Goal: Register for event/course

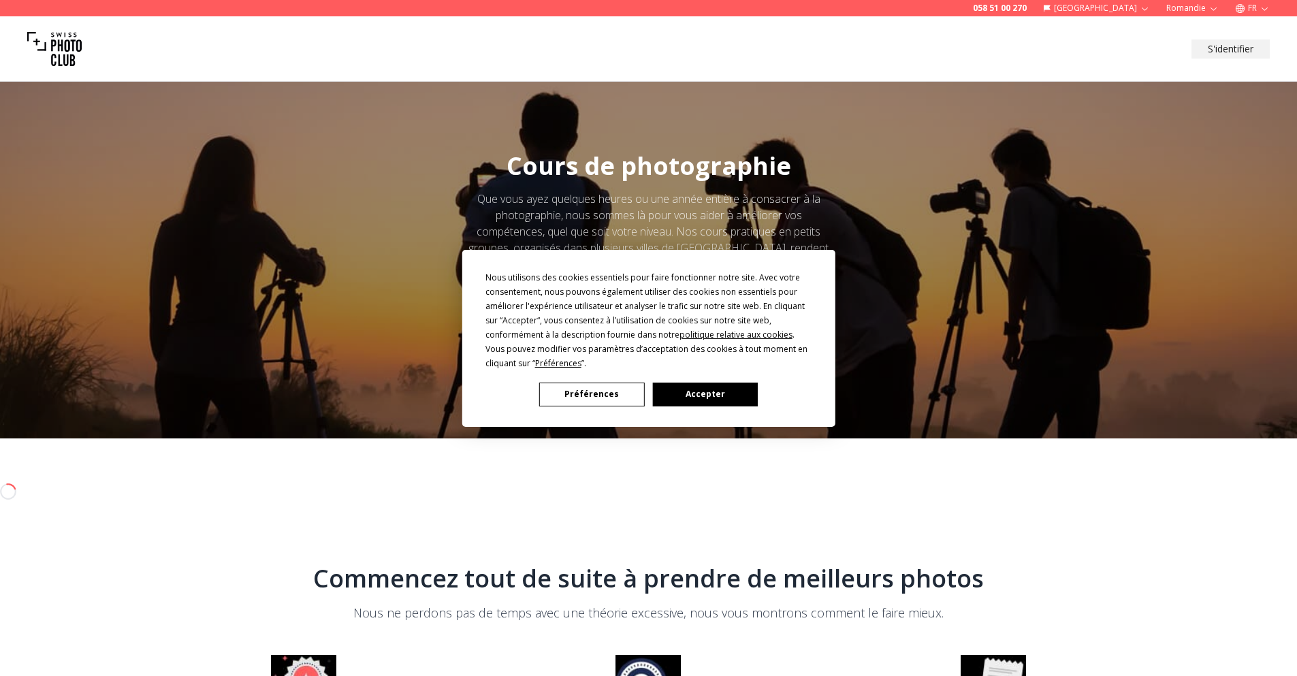
click at [696, 400] on button "Accepter" at bounding box center [704, 395] width 105 height 24
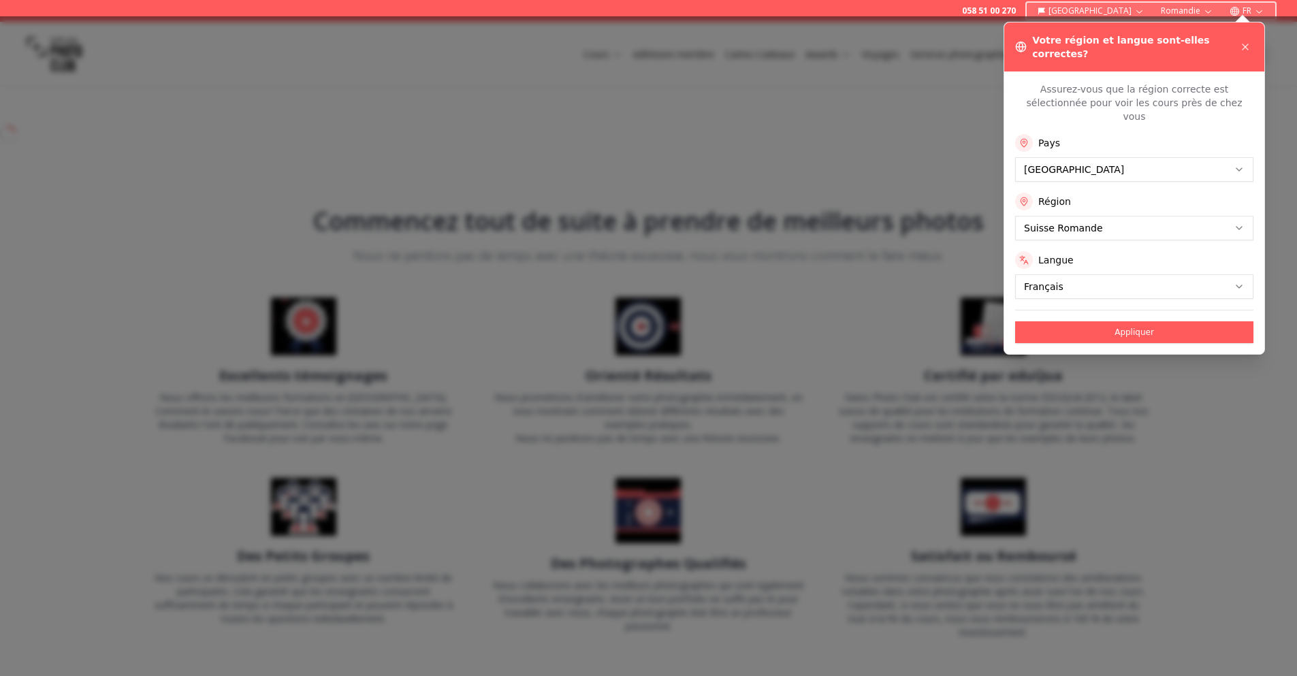
scroll to position [409, 0]
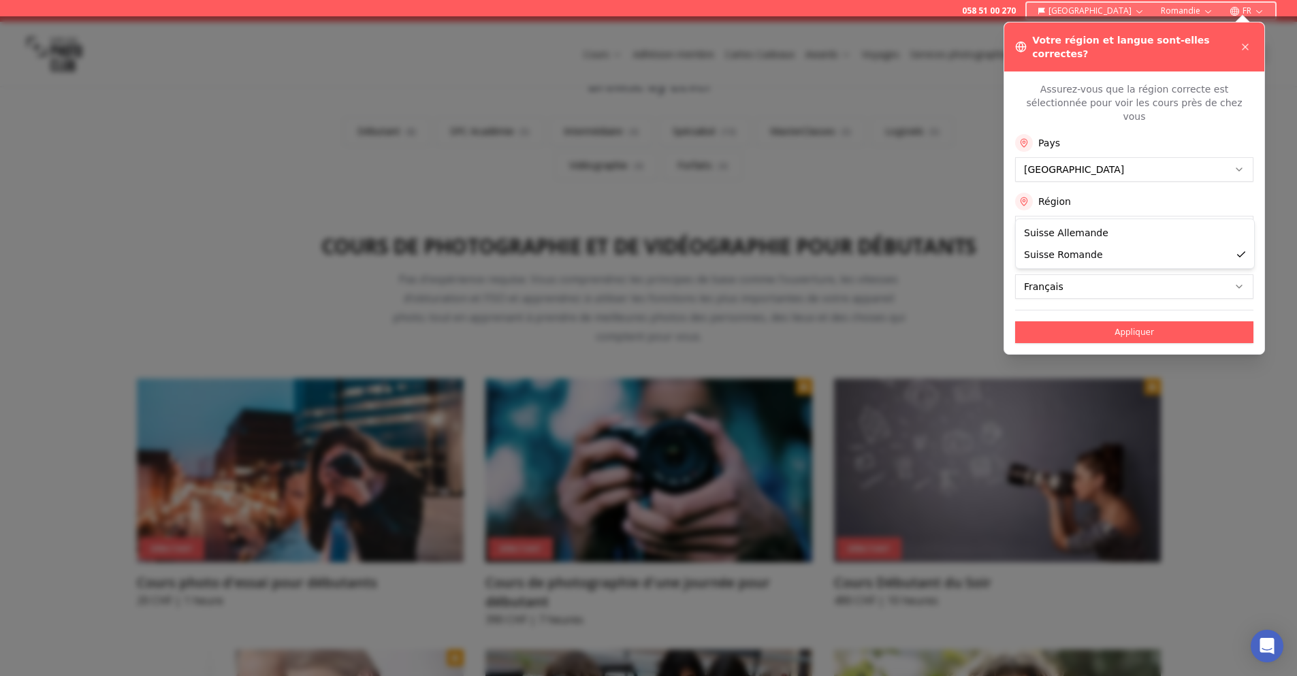
click at [1094, 321] on button "Appliquer" at bounding box center [1134, 332] width 238 height 22
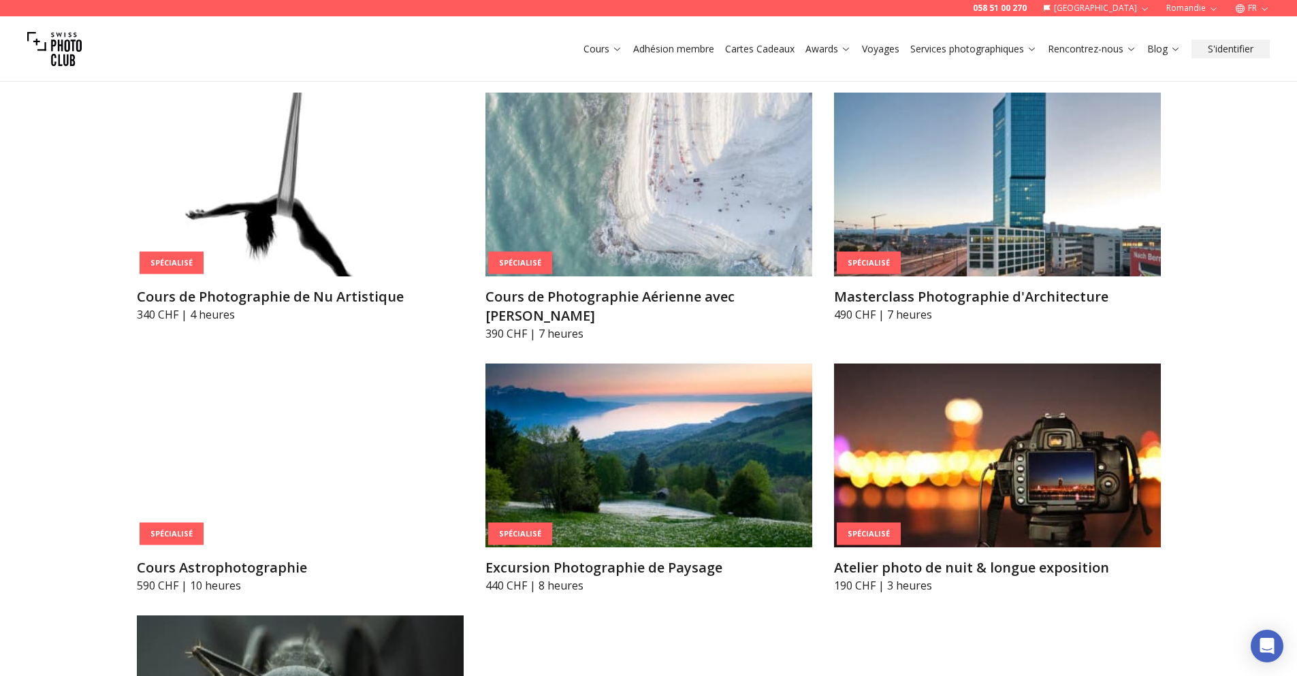
scroll to position [3269, 0]
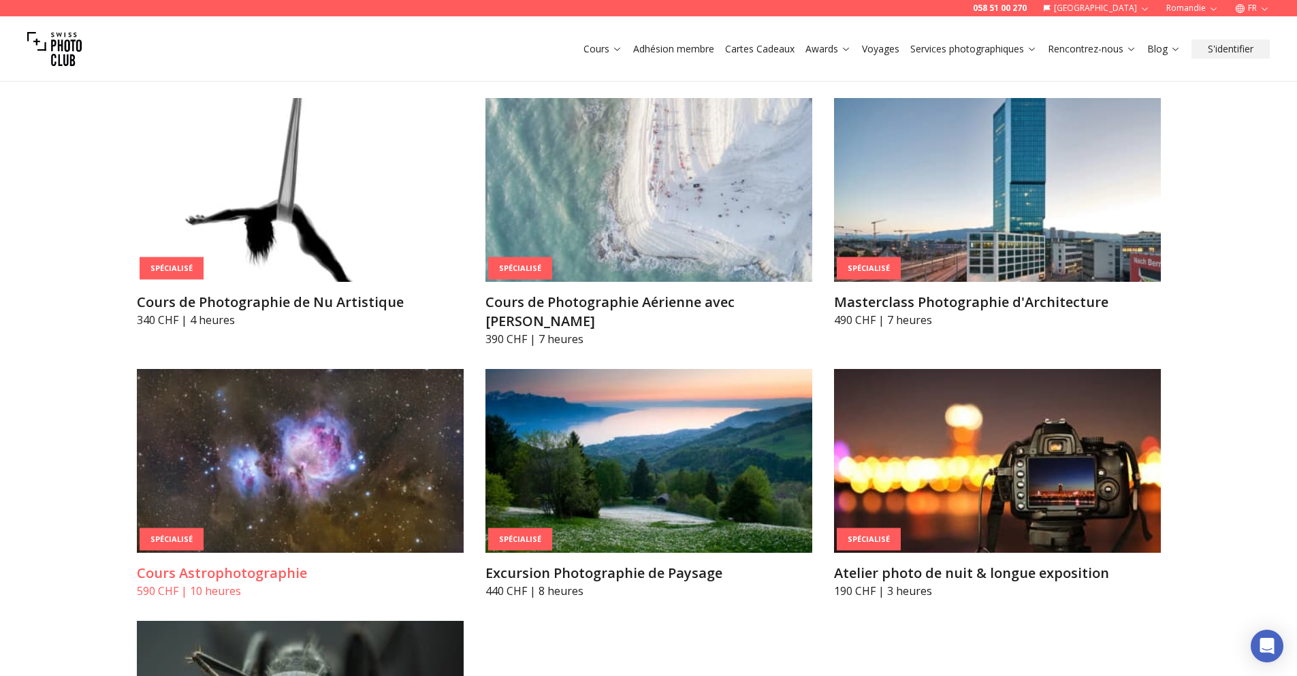
click at [368, 431] on img at bounding box center [300, 461] width 327 height 184
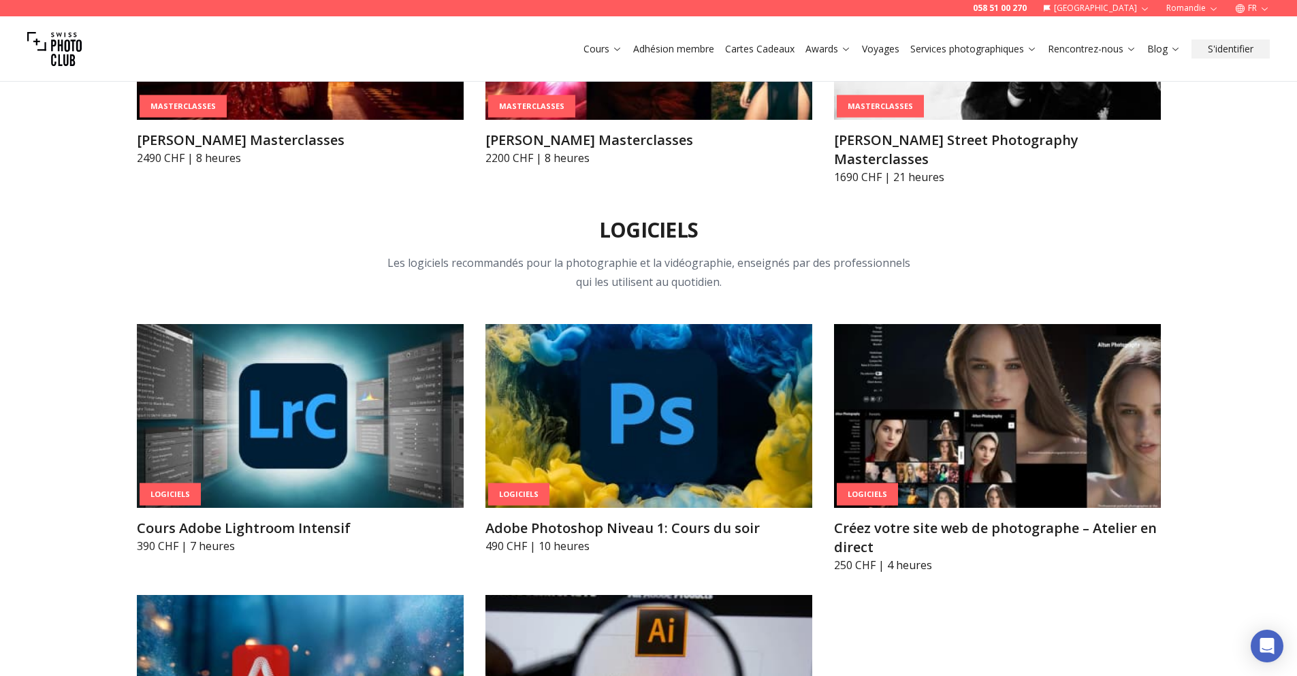
scroll to position [4361, 0]
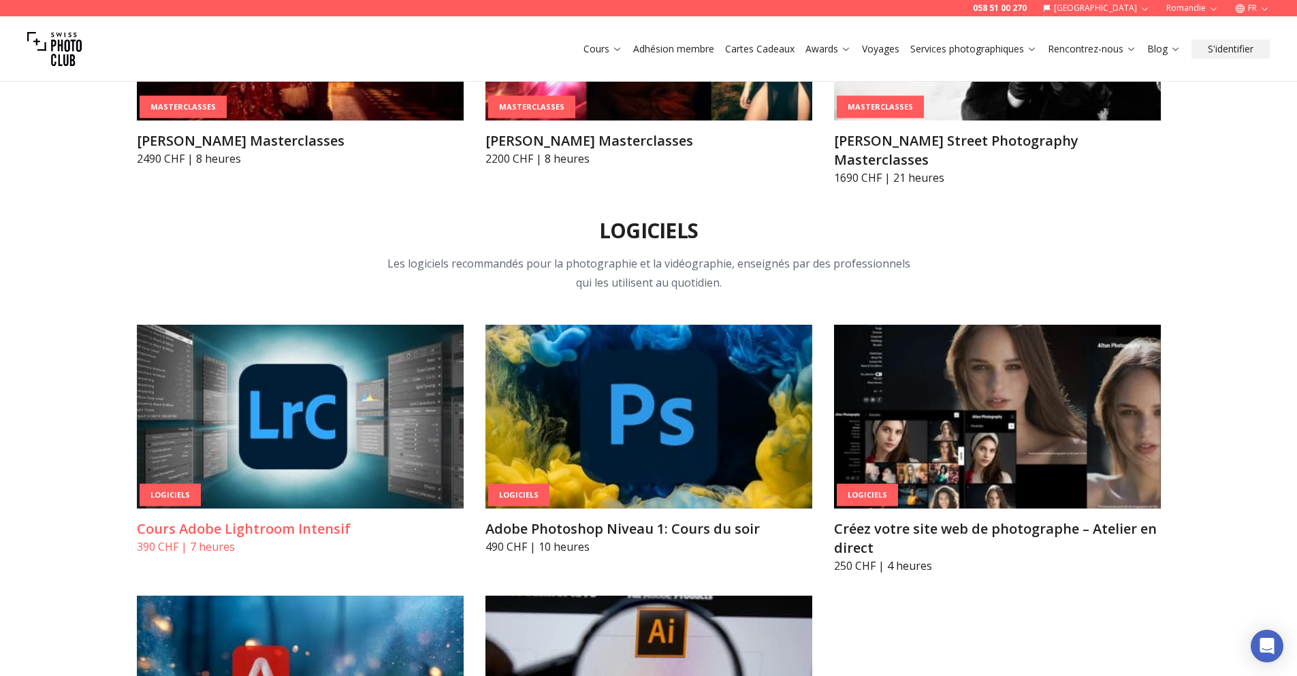
click at [283, 347] on img at bounding box center [300, 417] width 327 height 184
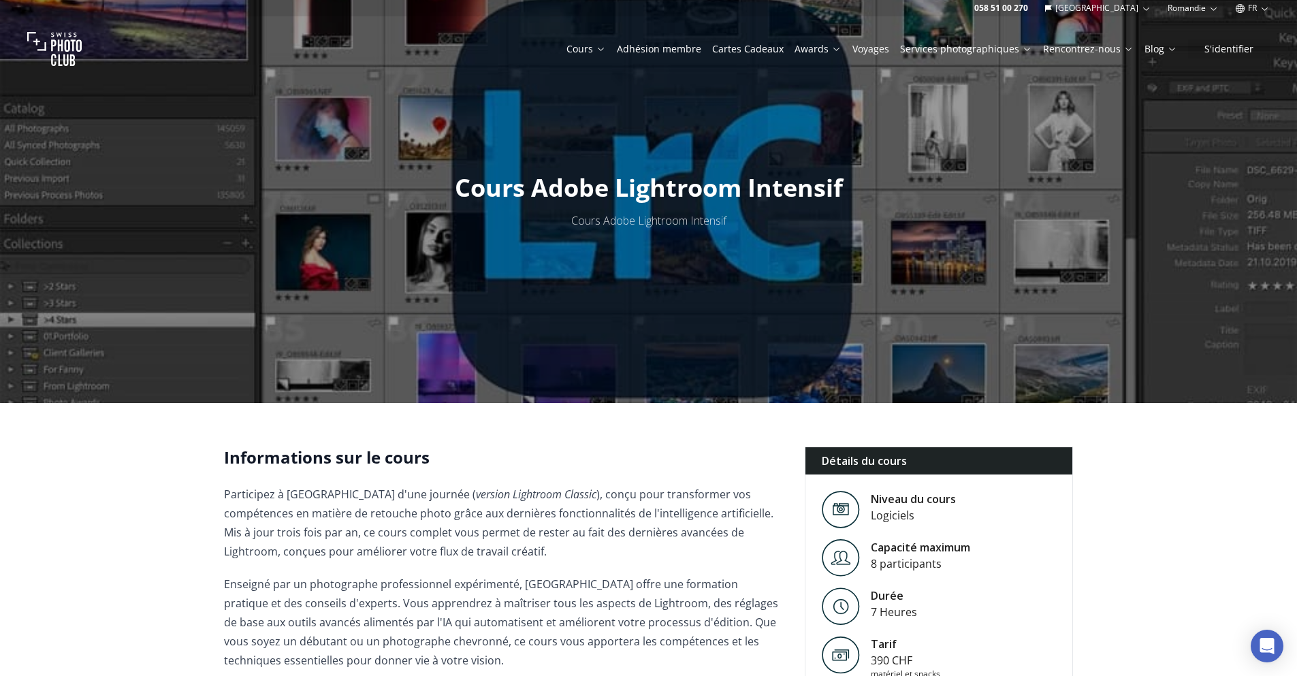
click at [878, 50] on link "Voyages" at bounding box center [871, 49] width 37 height 14
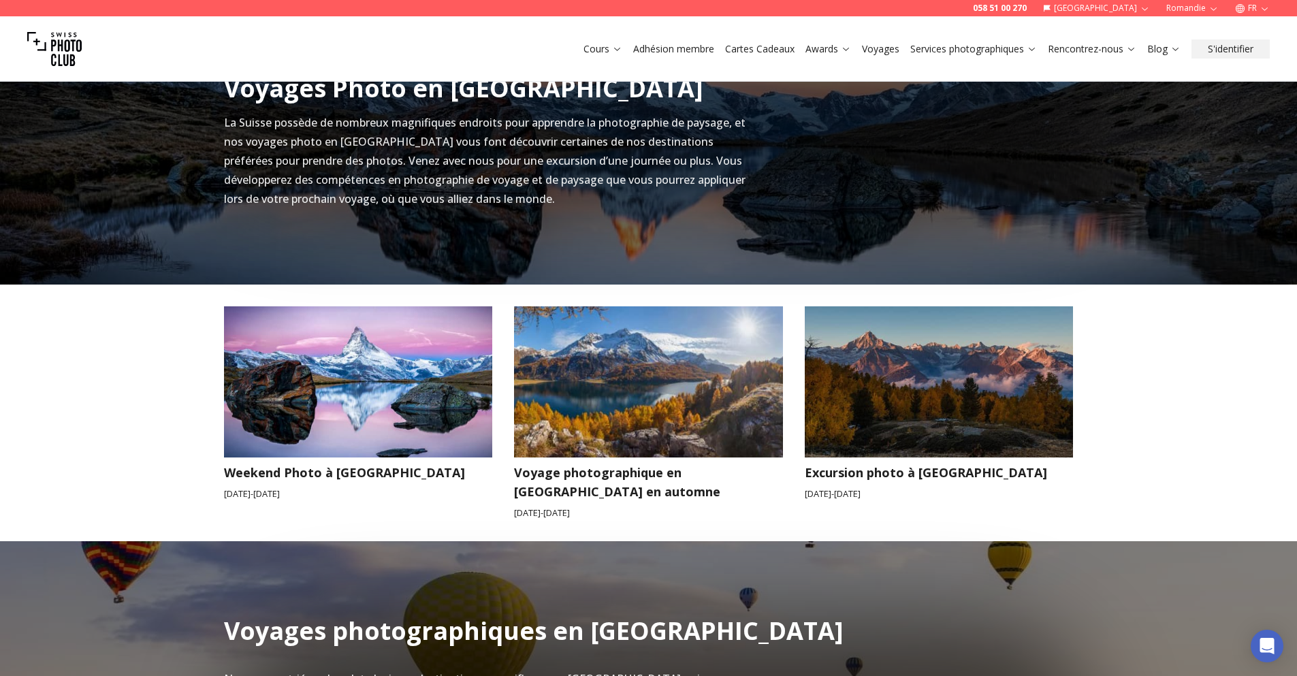
scroll to position [477, 0]
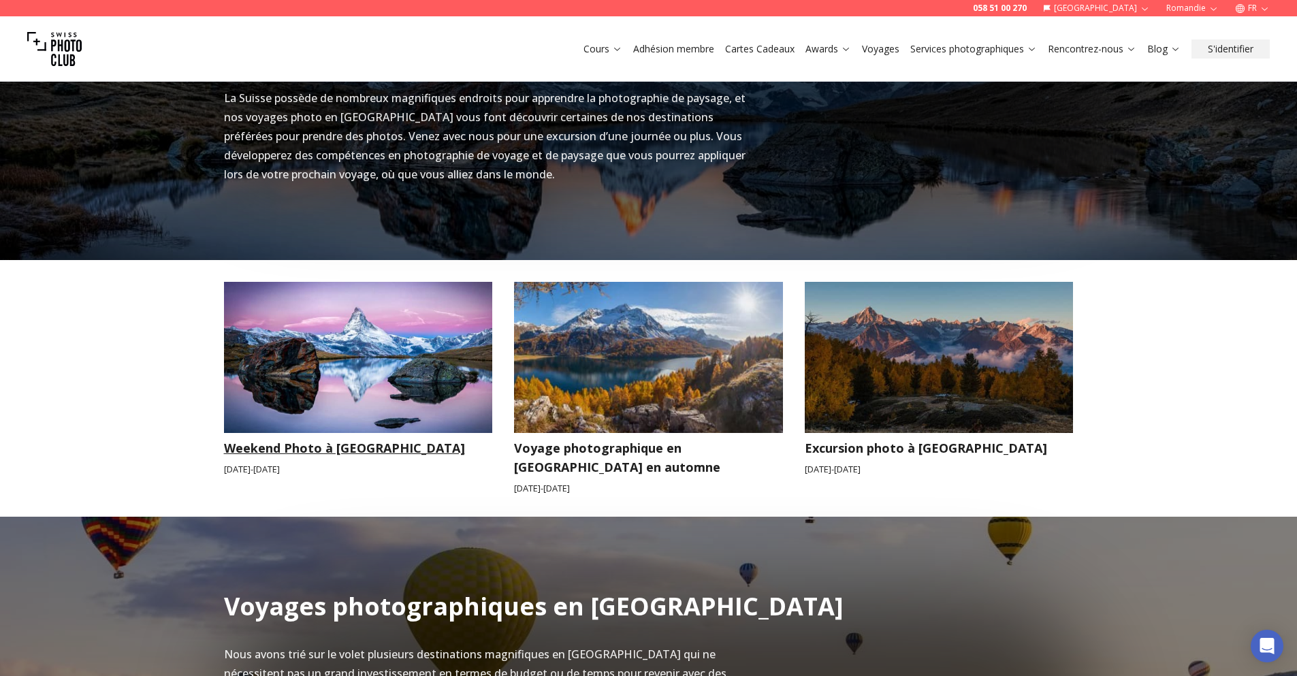
click at [381, 379] on img at bounding box center [358, 357] width 269 height 151
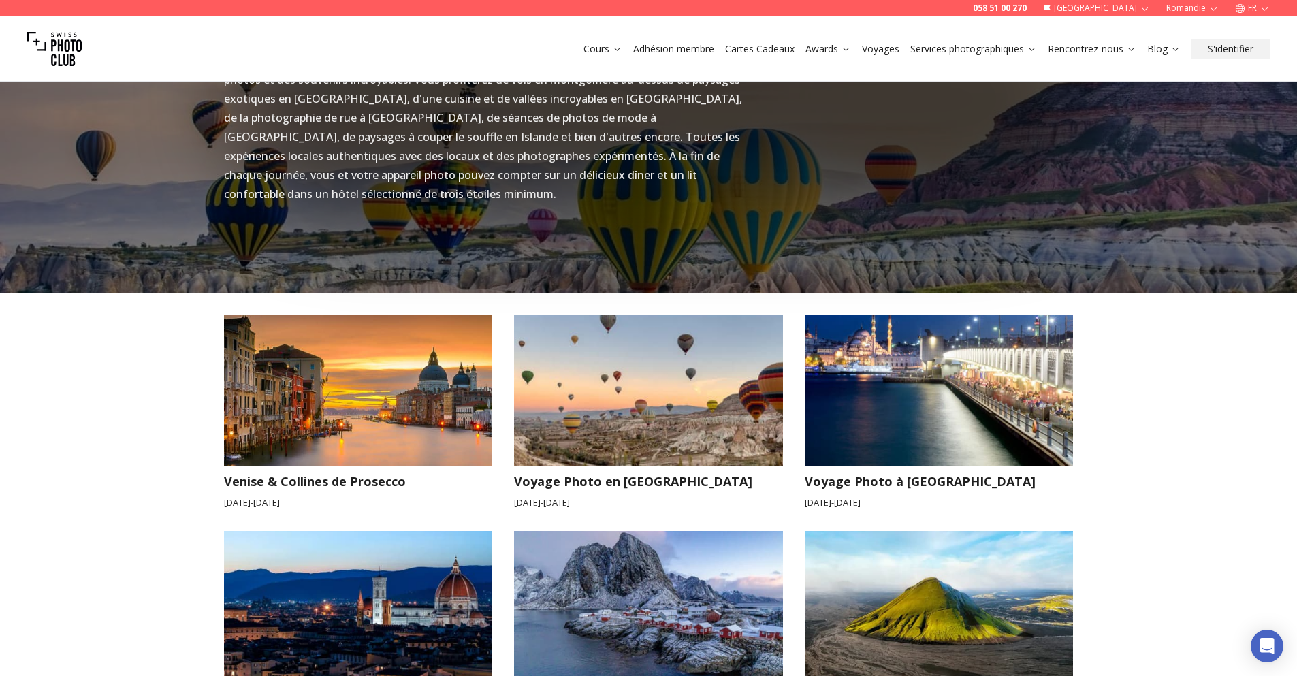
scroll to position [1158, 0]
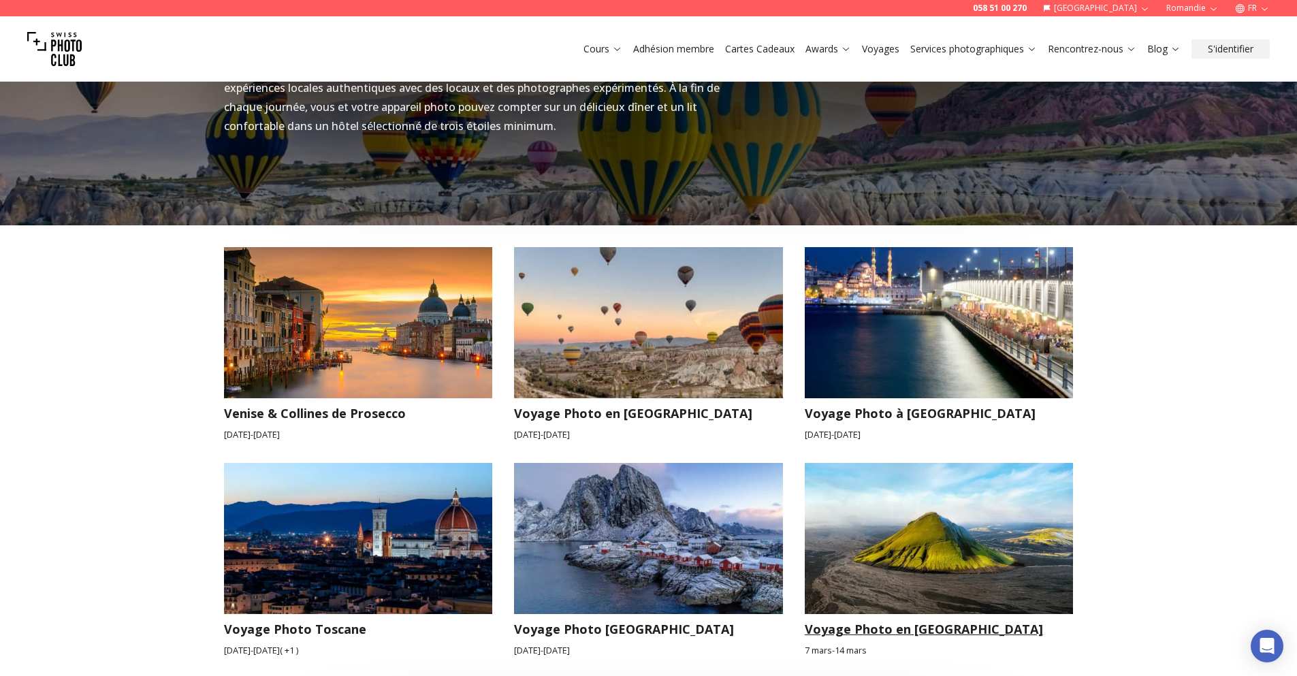
click at [925, 544] on img at bounding box center [939, 538] width 269 height 151
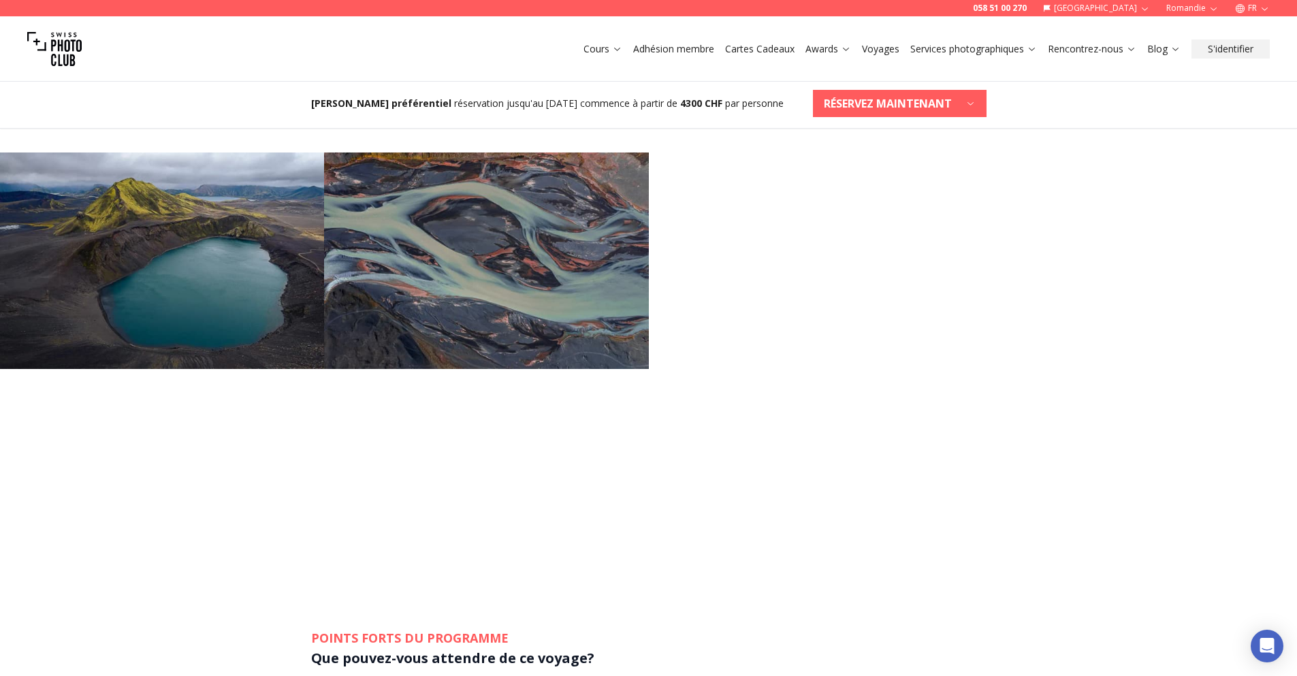
scroll to position [1226, 0]
